Goal: Task Accomplishment & Management: Use online tool/utility

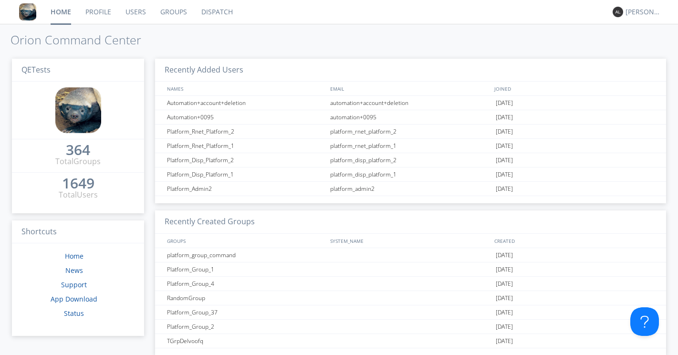
click at [129, 11] on link "Users" at bounding box center [135, 12] width 35 height 24
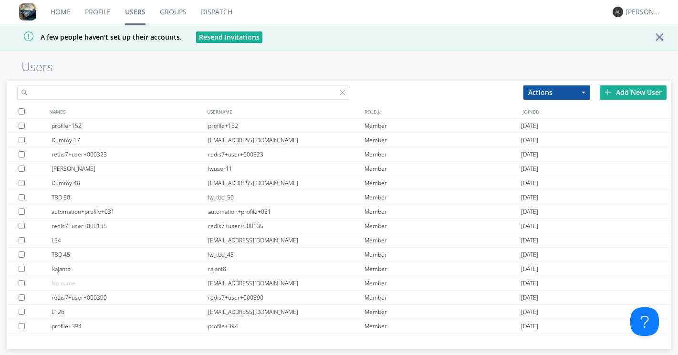
click at [181, 96] on input "text" at bounding box center [183, 92] width 332 height 14
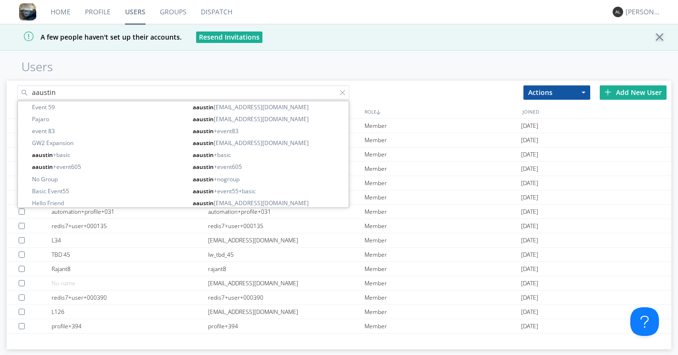
type input "aaustin"
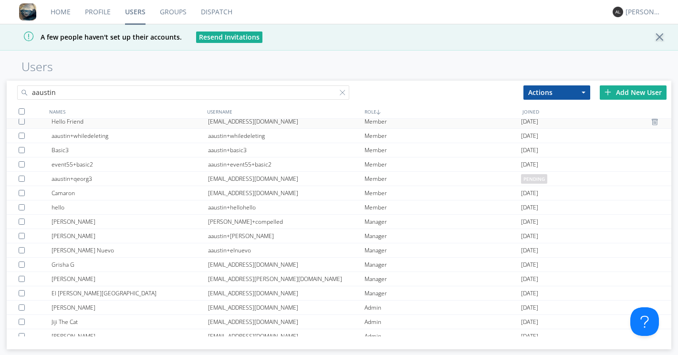
scroll to position [126, 0]
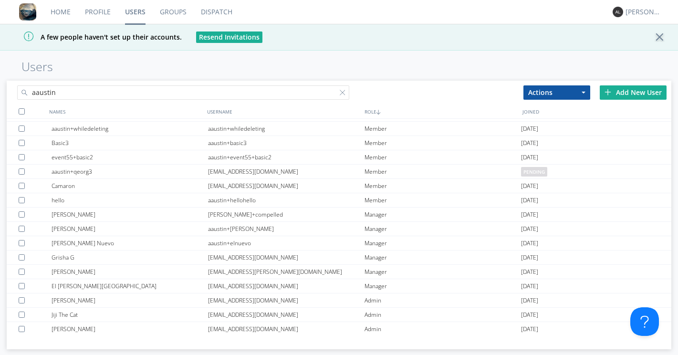
click at [222, 17] on link "Dispatch" at bounding box center [217, 12] width 46 height 24
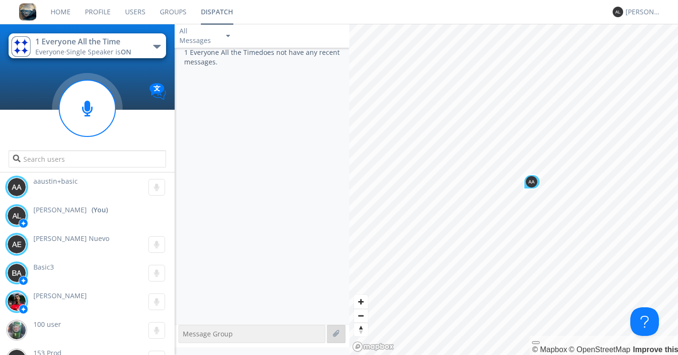
click at [336, 333] on label at bounding box center [337, 334] width 9 height 9
click at [0, 0] on input "file" at bounding box center [0, 0] width 0 height 0
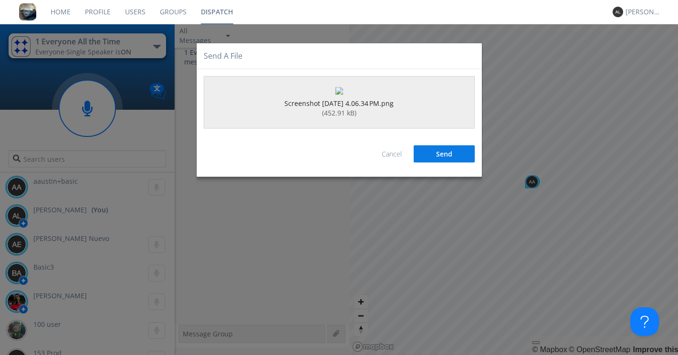
click at [442, 162] on button "Send" at bounding box center [444, 153] width 61 height 17
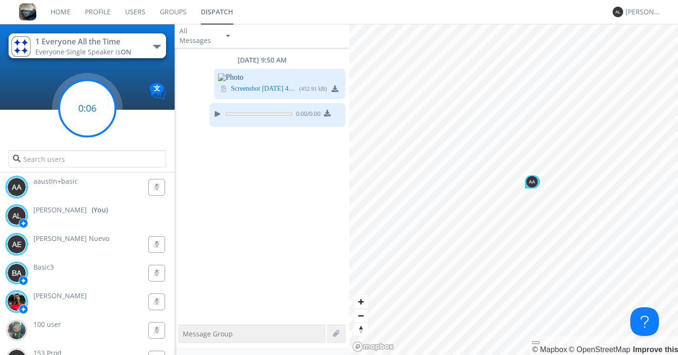
click at [96, 118] on circle at bounding box center [87, 108] width 56 height 56
click at [342, 332] on div at bounding box center [336, 334] width 19 height 18
click at [337, 334] on label at bounding box center [337, 334] width 9 height 9
click at [0, 0] on input "file" at bounding box center [0, 0] width 0 height 0
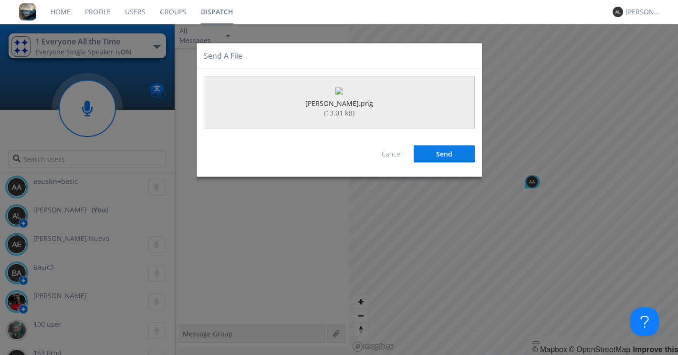
click at [456, 162] on button "Send" at bounding box center [444, 153] width 61 height 17
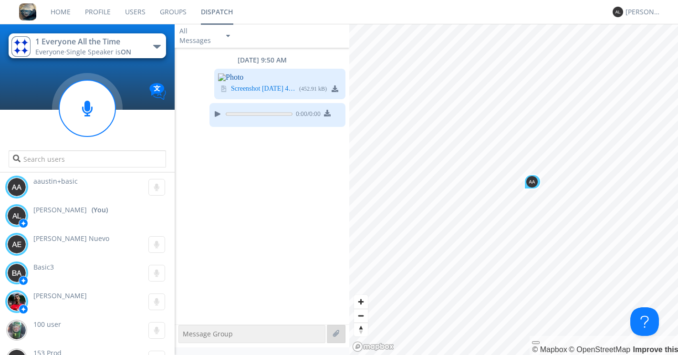
click at [338, 332] on label at bounding box center [337, 334] width 9 height 9
click at [0, 0] on input "file" at bounding box center [0, 0] width 0 height 0
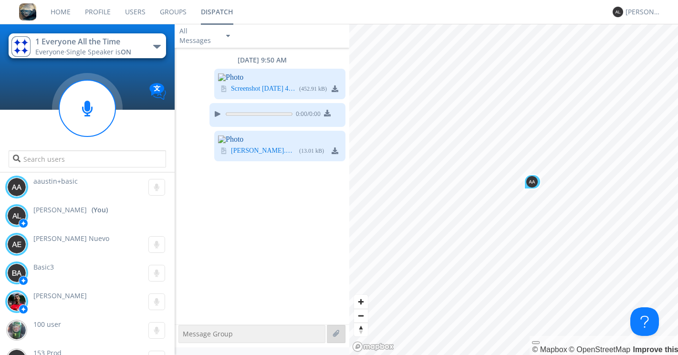
scroll to position [11, 0]
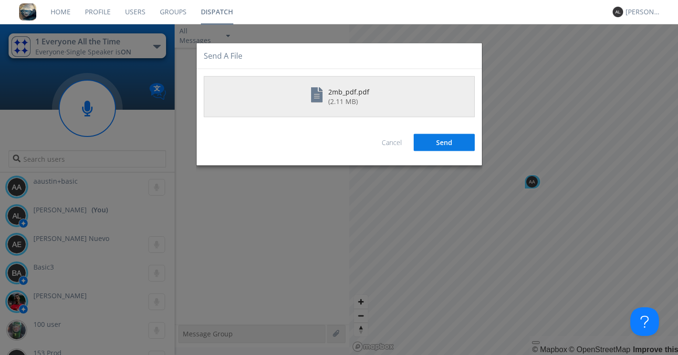
click at [448, 140] on button "Send" at bounding box center [444, 142] width 61 height 17
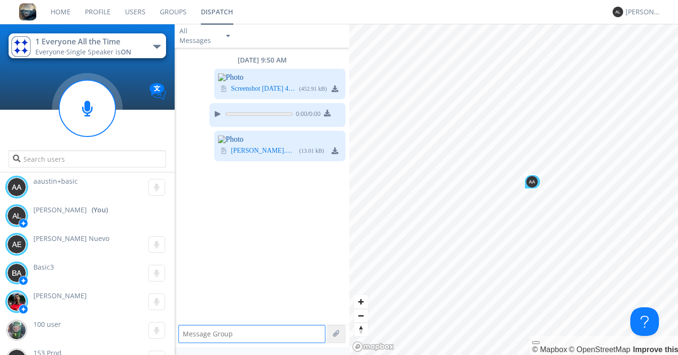
click at [224, 336] on textarea at bounding box center [252, 334] width 147 height 18
type textarea "test"
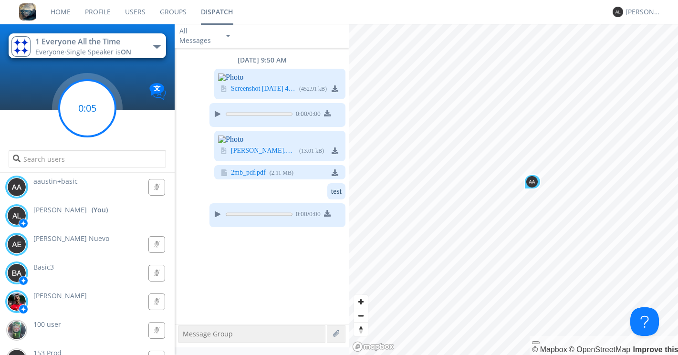
scroll to position [77, 0]
click at [105, 112] on circle at bounding box center [87, 108] width 56 height 56
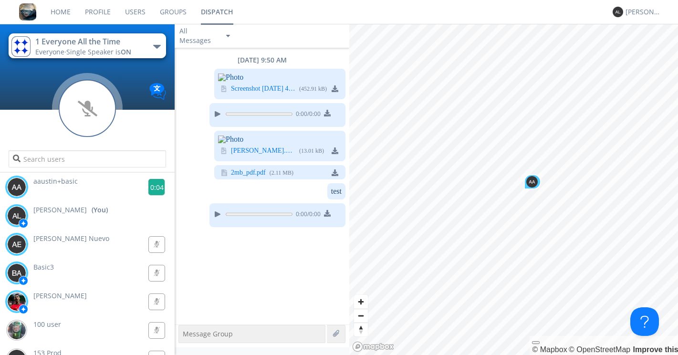
click at [158, 186] on g at bounding box center [156, 187] width 17 height 17
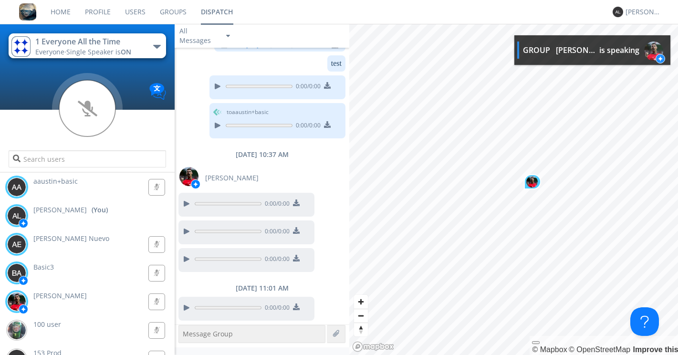
scroll to position [297, 0]
